Goal: Find specific page/section

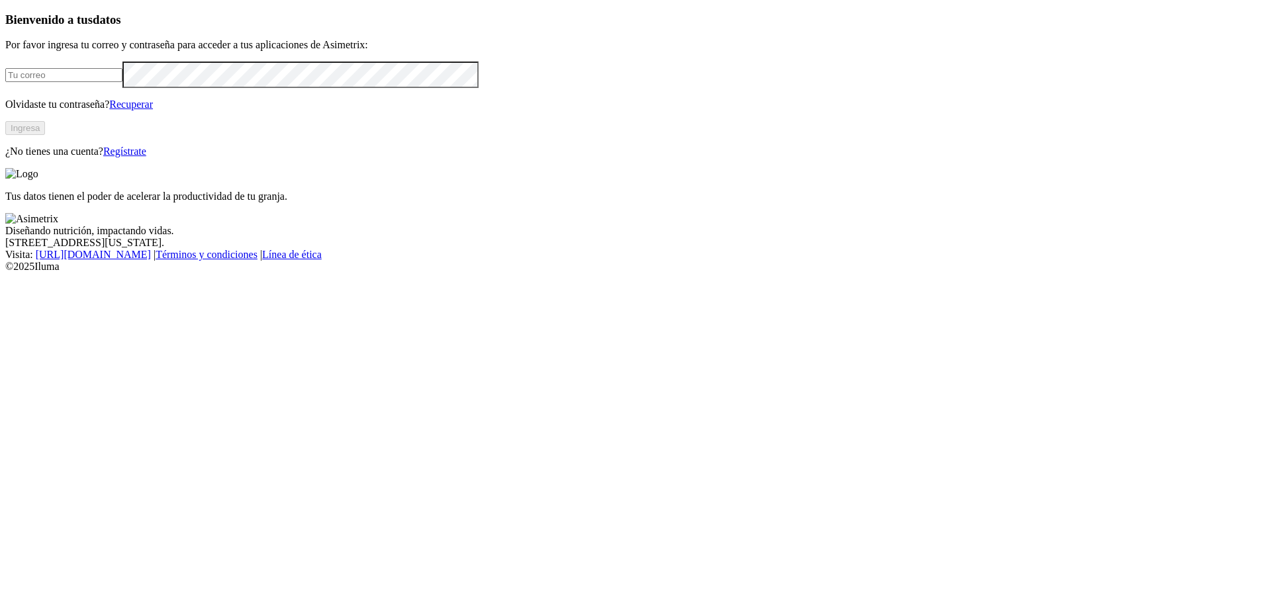
click at [122, 82] on input "email" at bounding box center [63, 75] width 117 height 14
type input "[PERSON_NAME][EMAIL_ADDRESS][PERSON_NAME][DOMAIN_NAME]"
click at [45, 135] on button "Ingresa" at bounding box center [25, 128] width 40 height 14
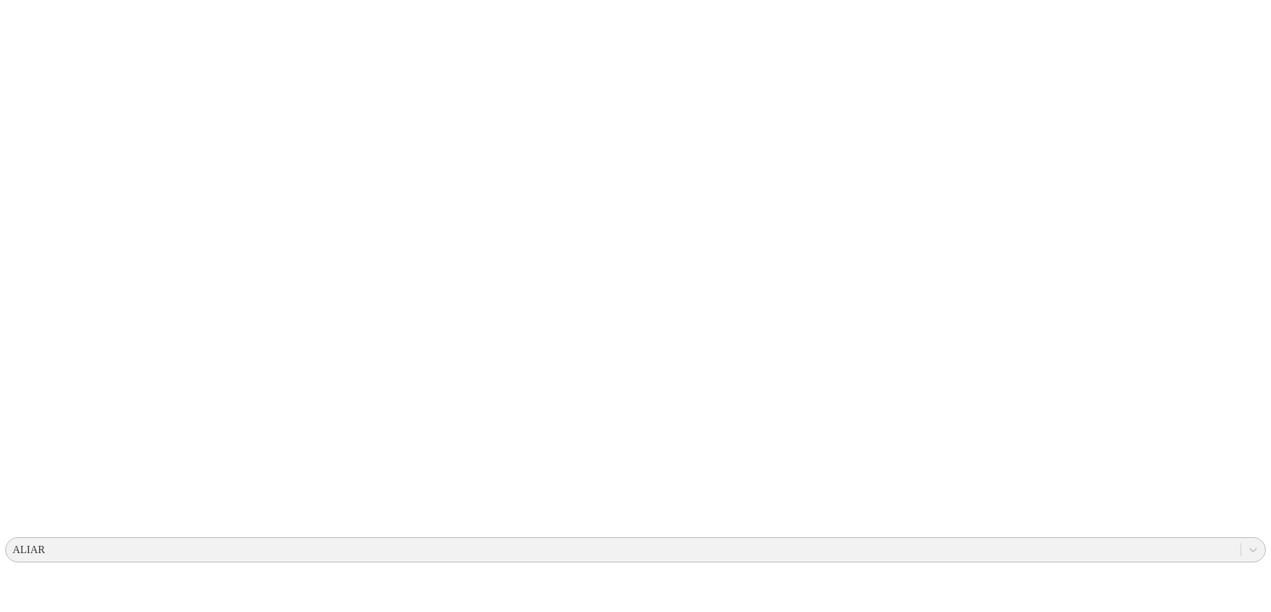
click at [45, 544] on div "ALIAR" at bounding box center [29, 550] width 32 height 12
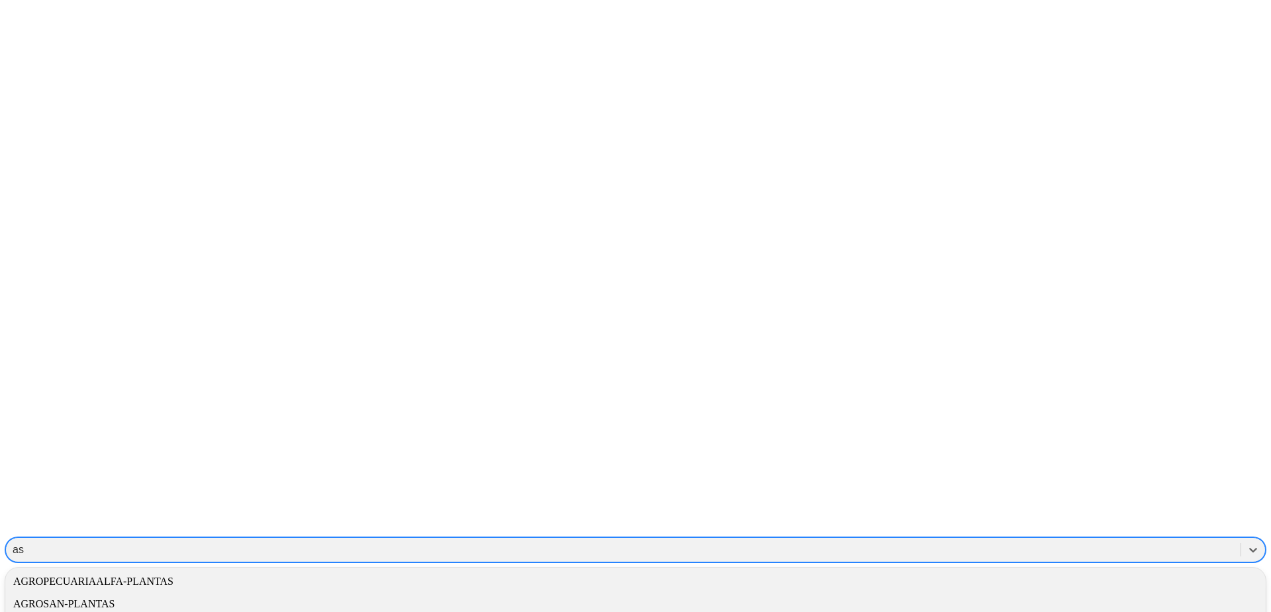
type input "a"
type input "AVICA"
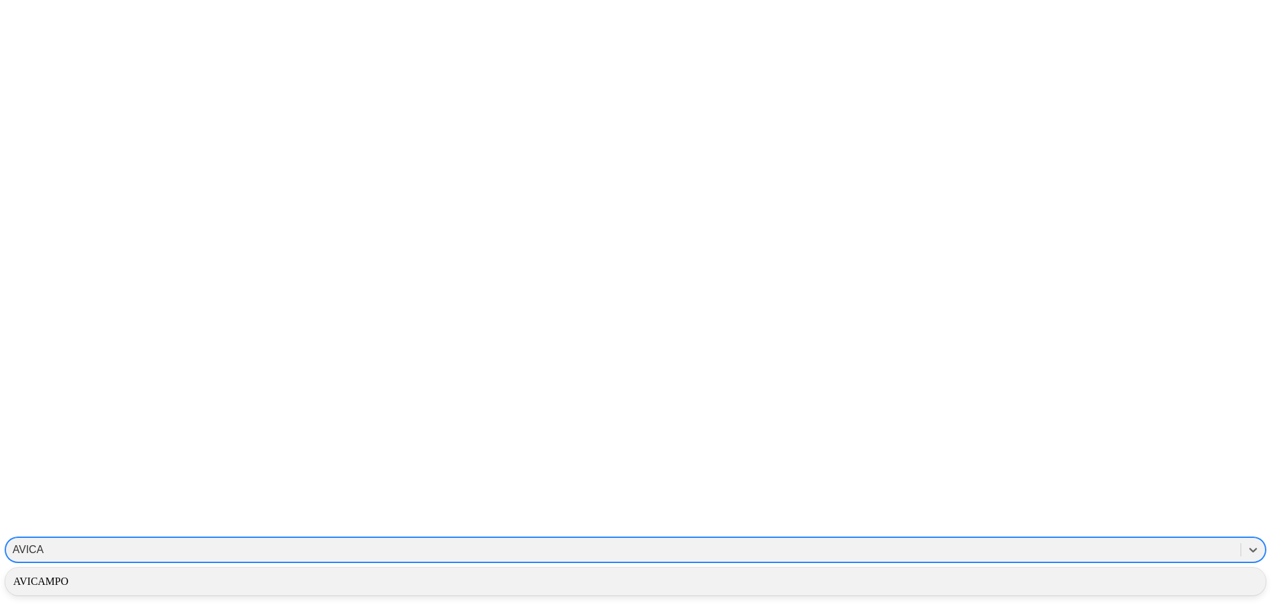
click at [1071, 570] on div "AVICAMPO" at bounding box center [635, 581] width 1260 height 22
